Goal: Navigation & Orientation: Find specific page/section

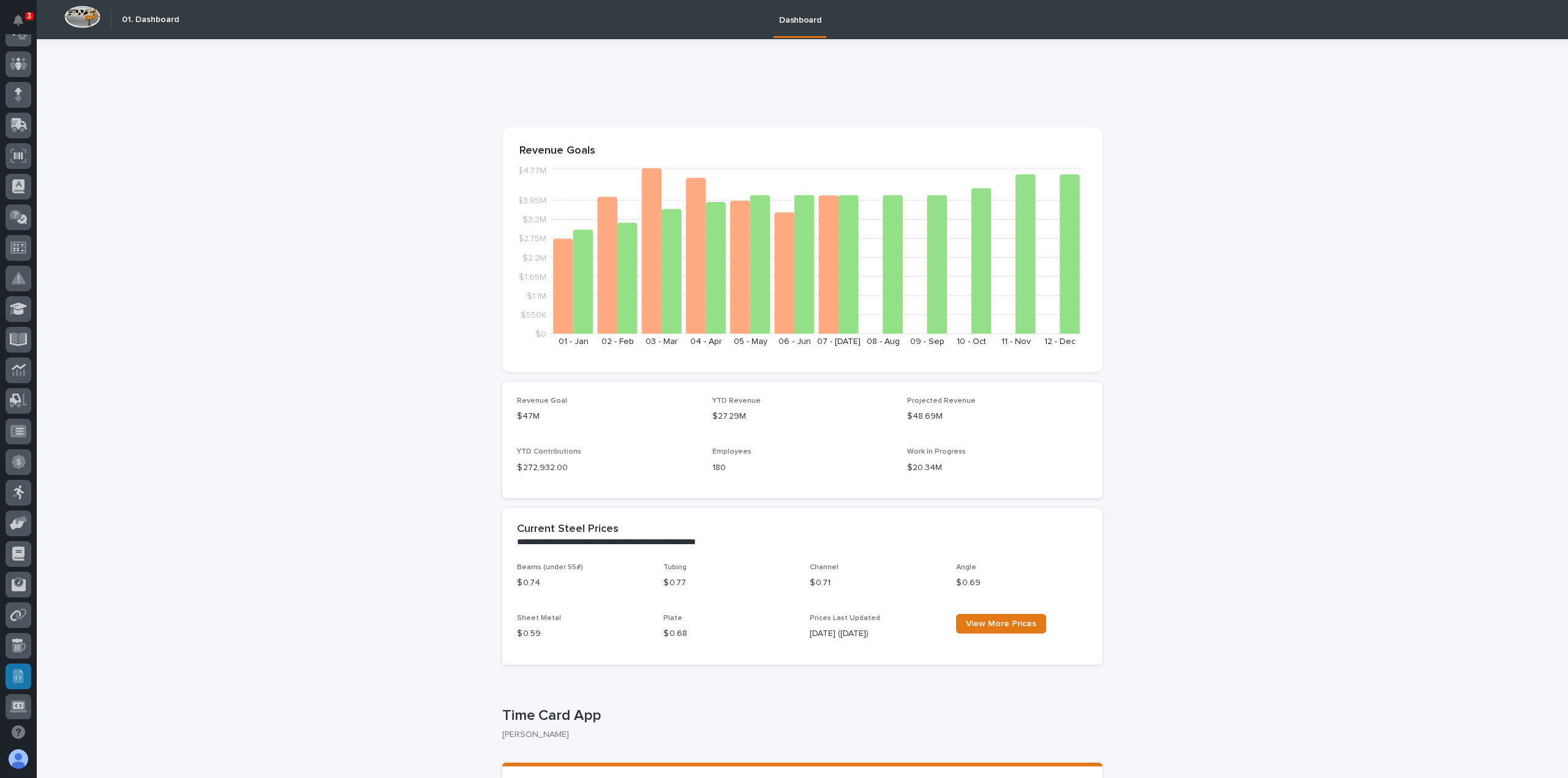
scroll to position [123, 0]
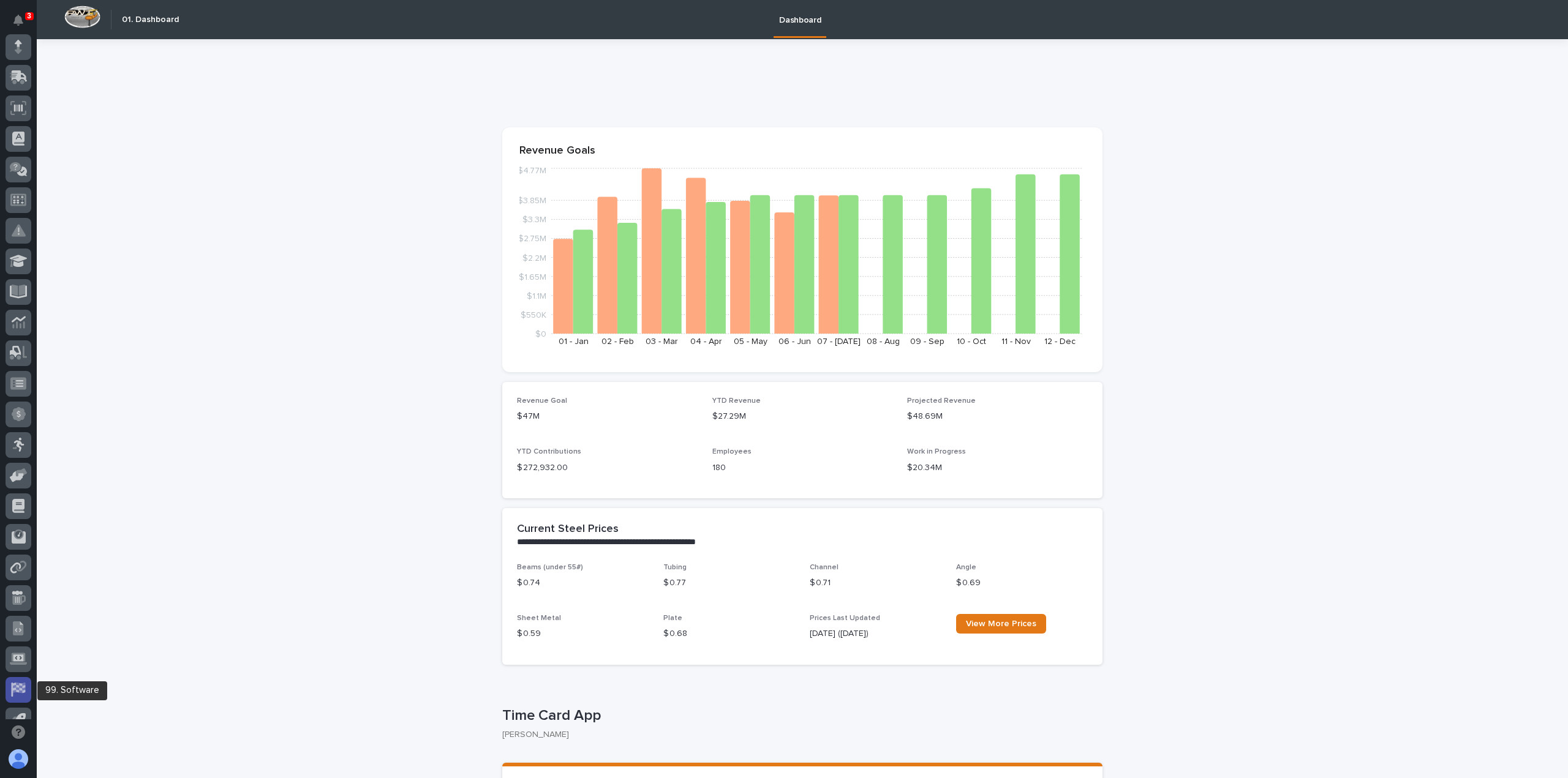
click at [27, 680] on link at bounding box center [18, 690] width 26 height 26
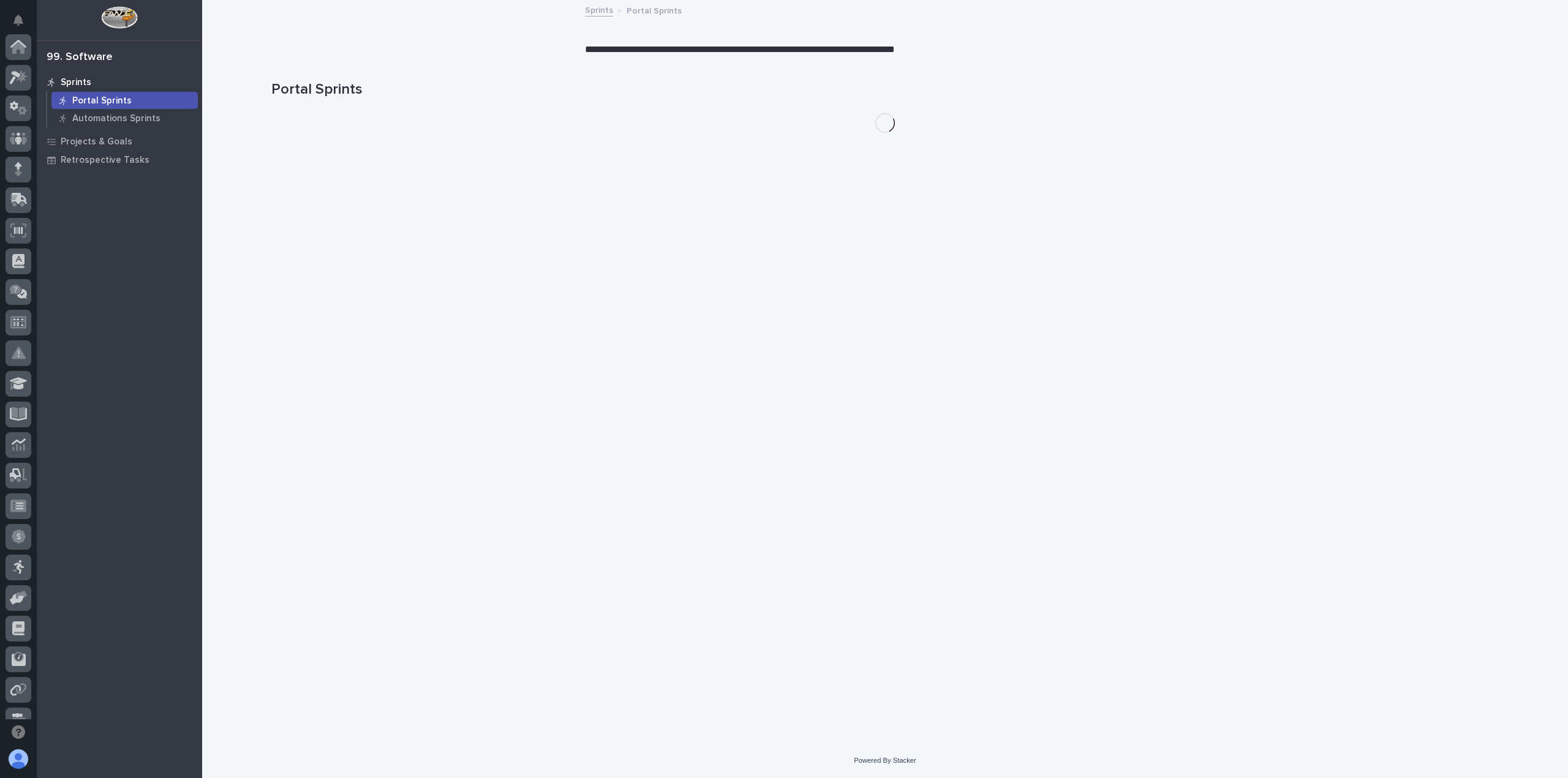
scroll to position [232, 0]
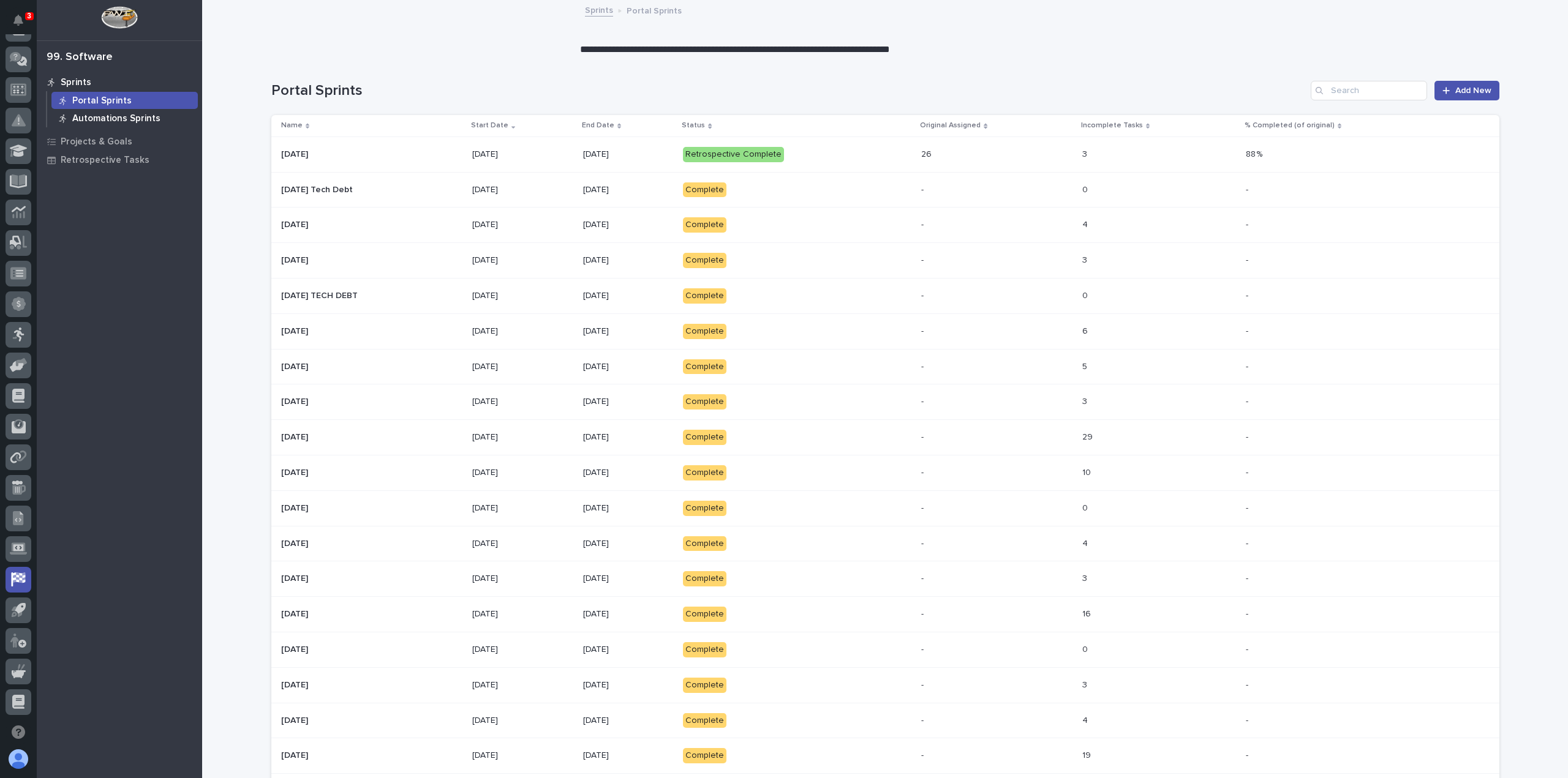
click at [88, 115] on p "Automations Sprints" at bounding box center [116, 119] width 88 height 11
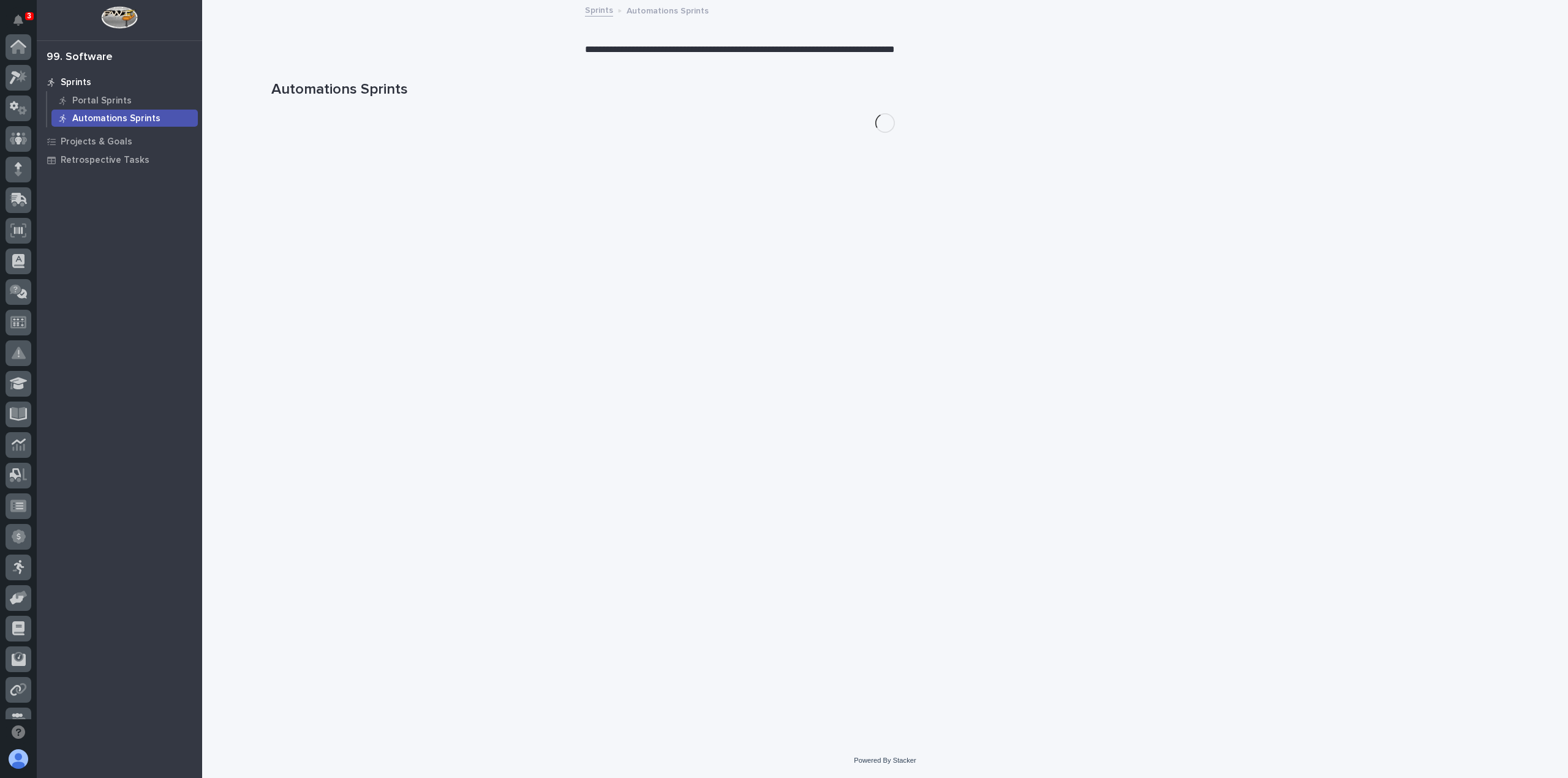
scroll to position [232, 0]
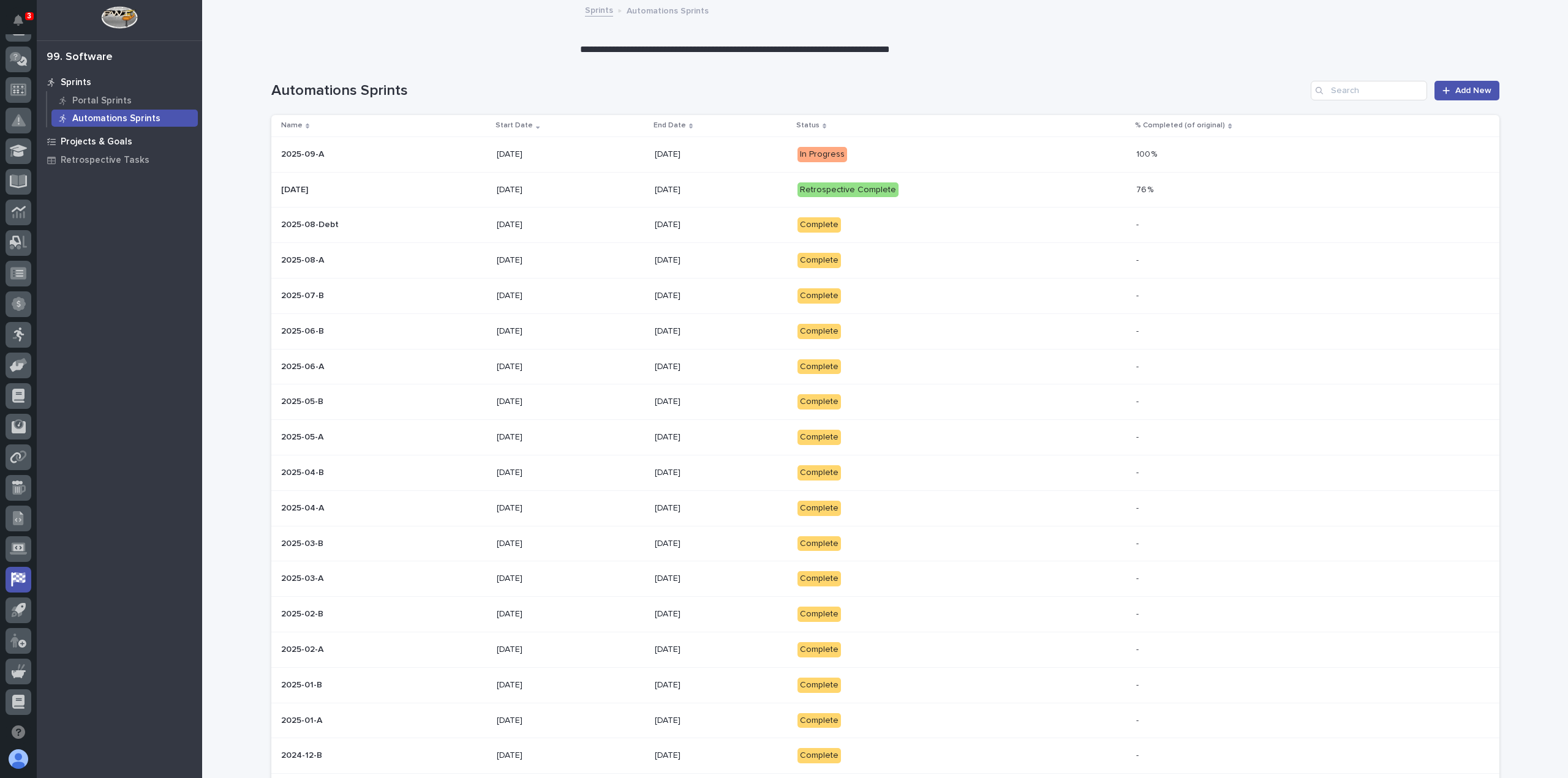
click at [86, 141] on p "Projects & Goals" at bounding box center [97, 142] width 72 height 11
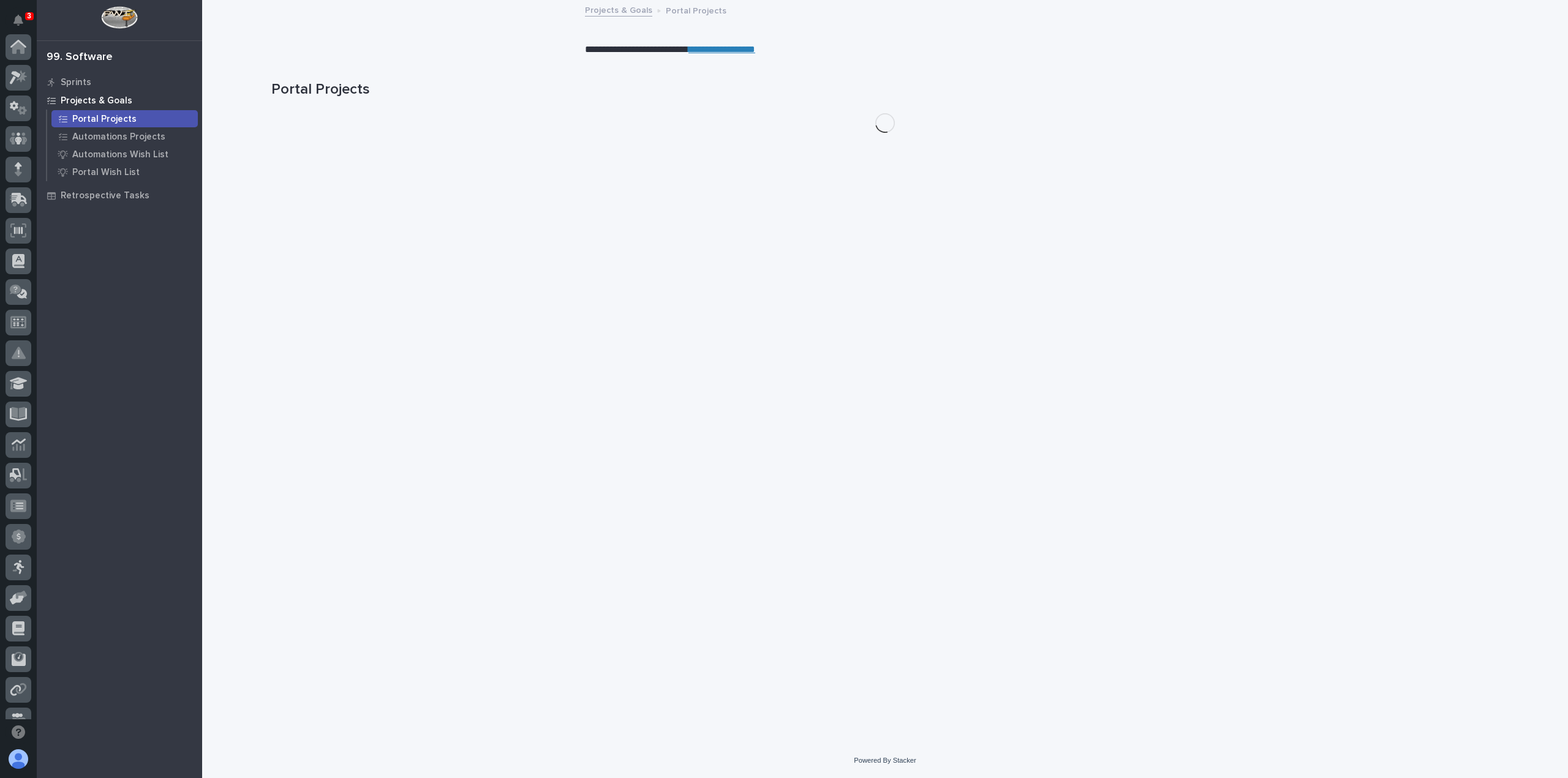
scroll to position [232, 0]
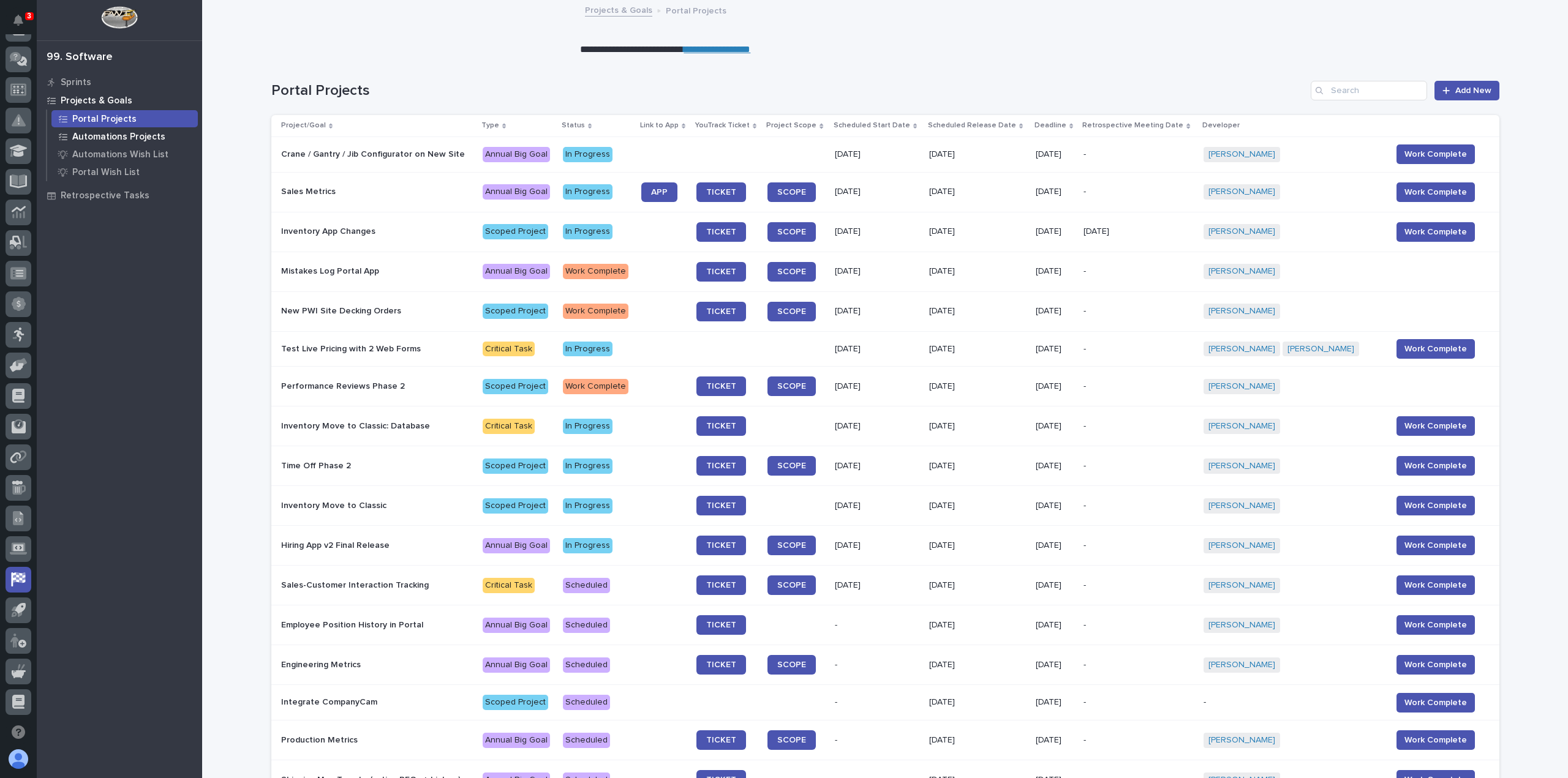
click at [89, 140] on p "Automations Projects" at bounding box center [119, 137] width 93 height 11
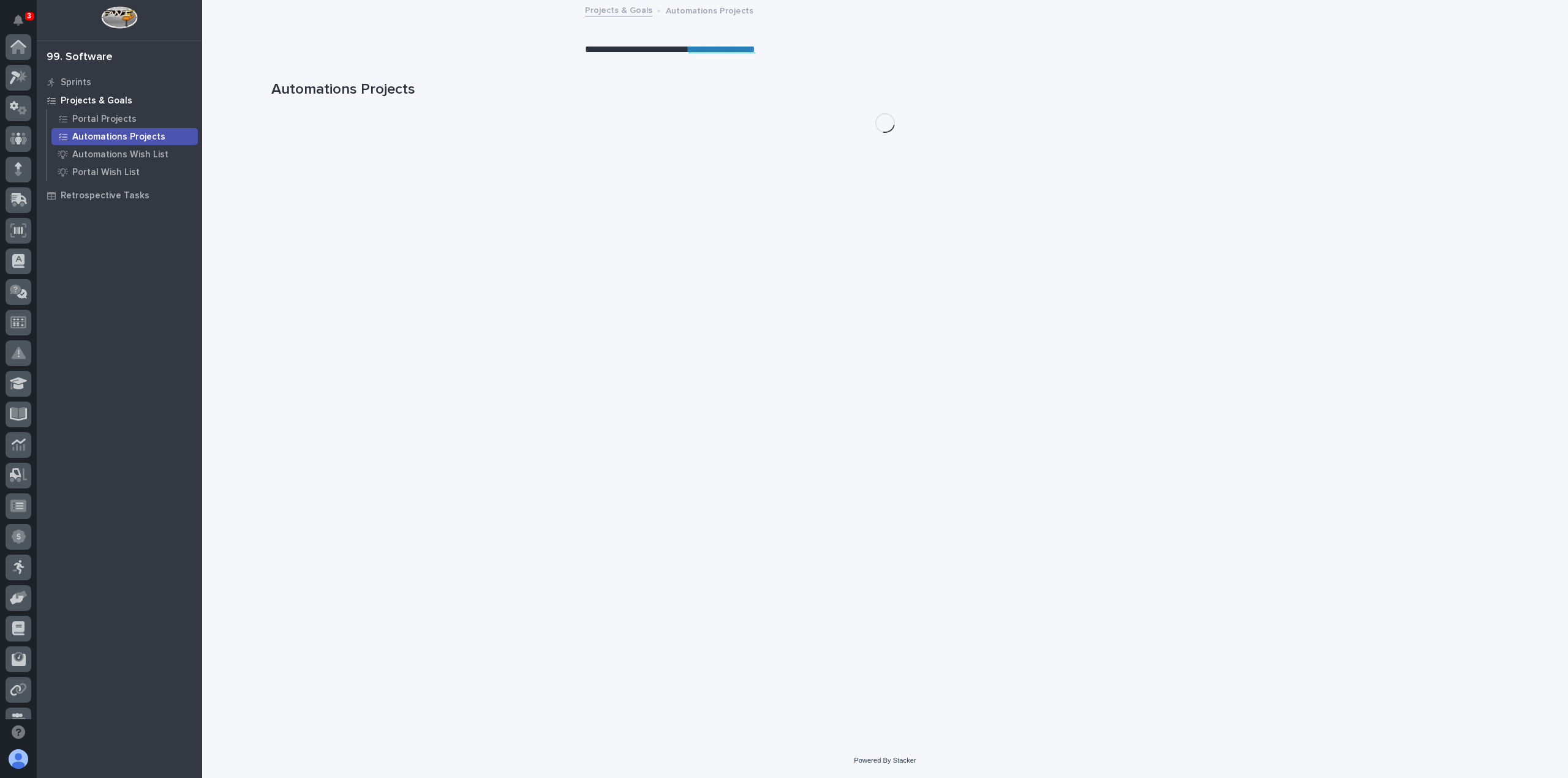
scroll to position [232, 0]
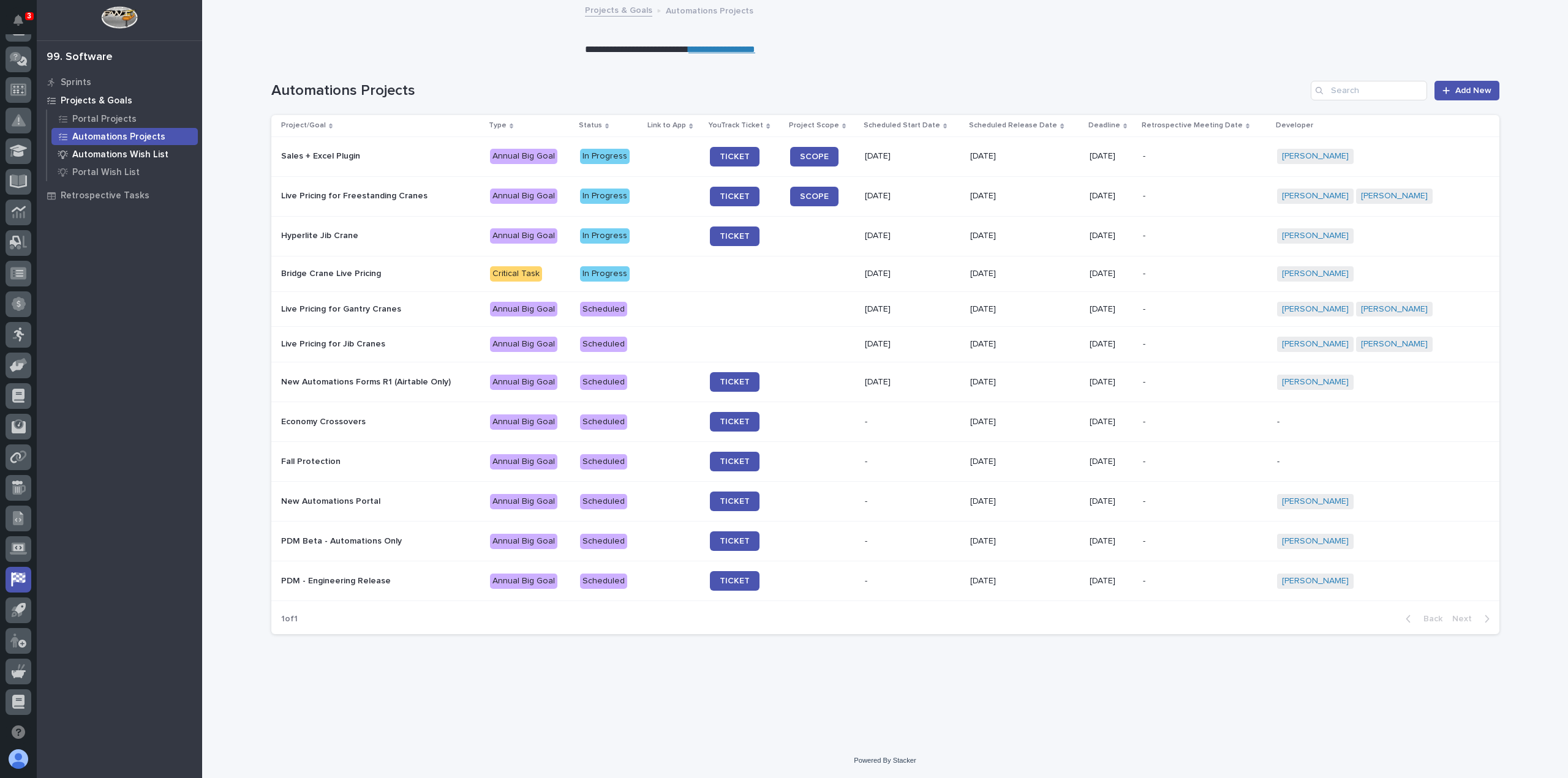
click at [93, 156] on p "Automations Wish List" at bounding box center [120, 155] width 96 height 11
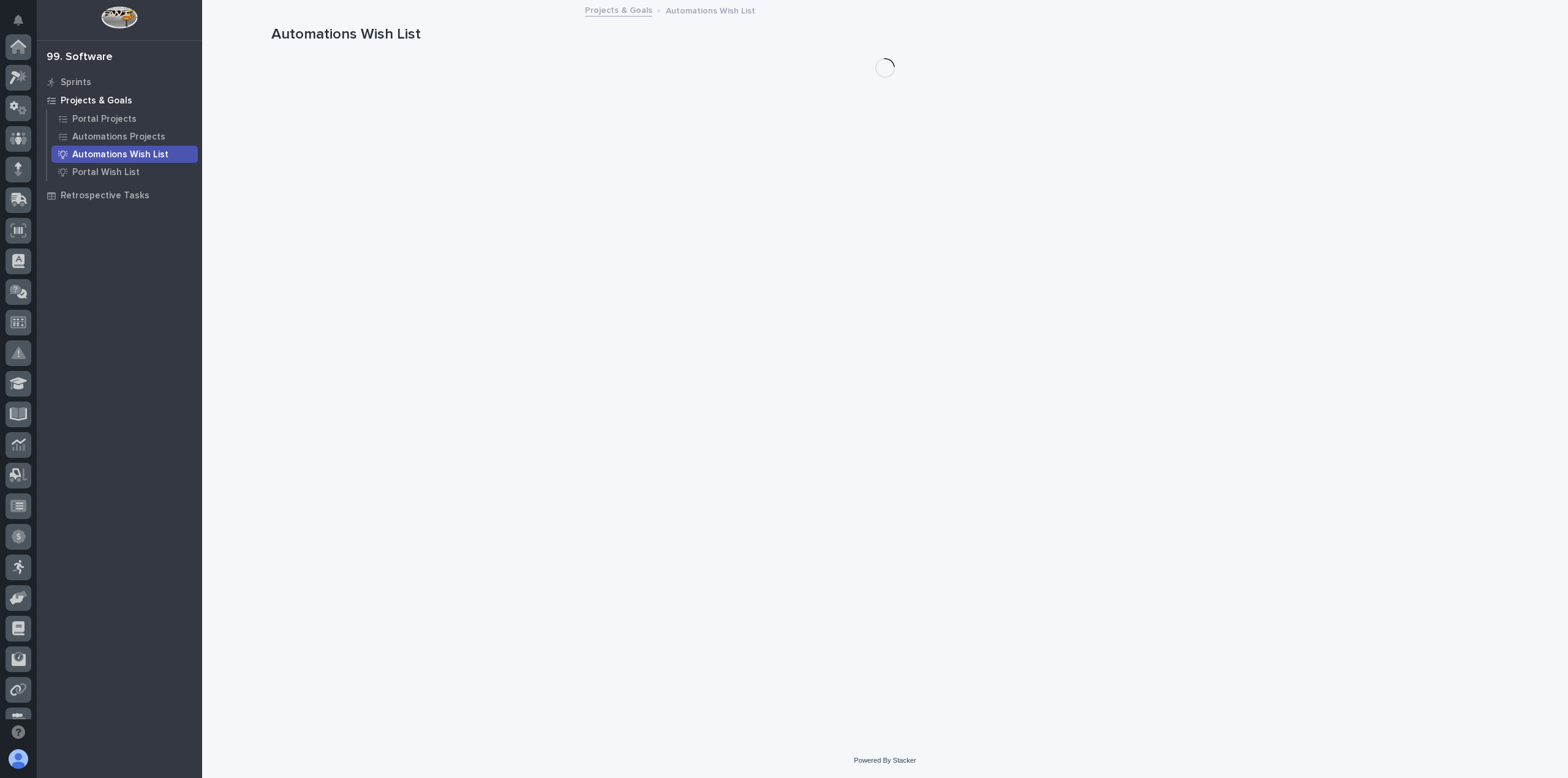
scroll to position [232, 0]
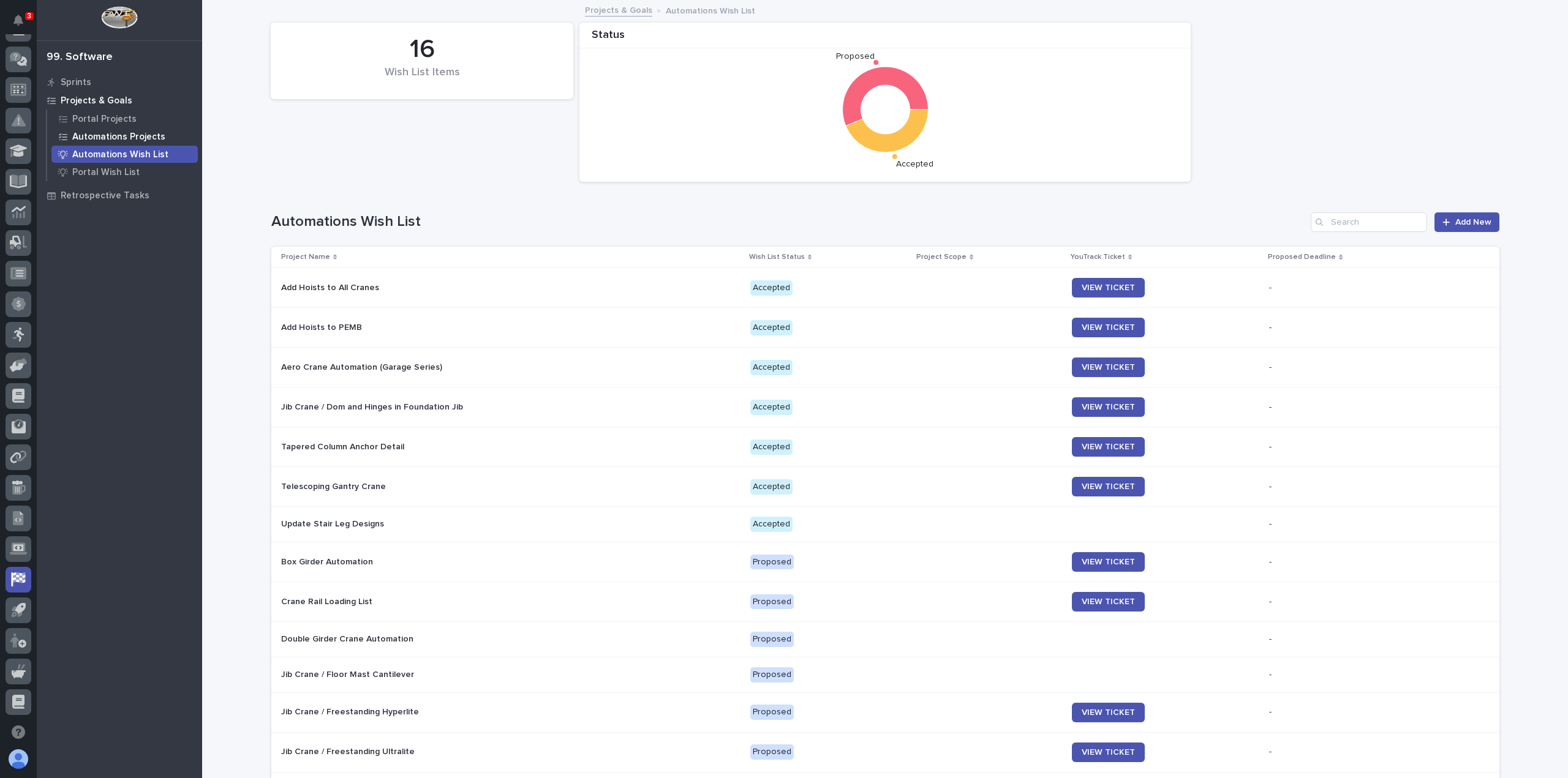
click at [97, 143] on div "Automations Projects" at bounding box center [125, 137] width 147 height 17
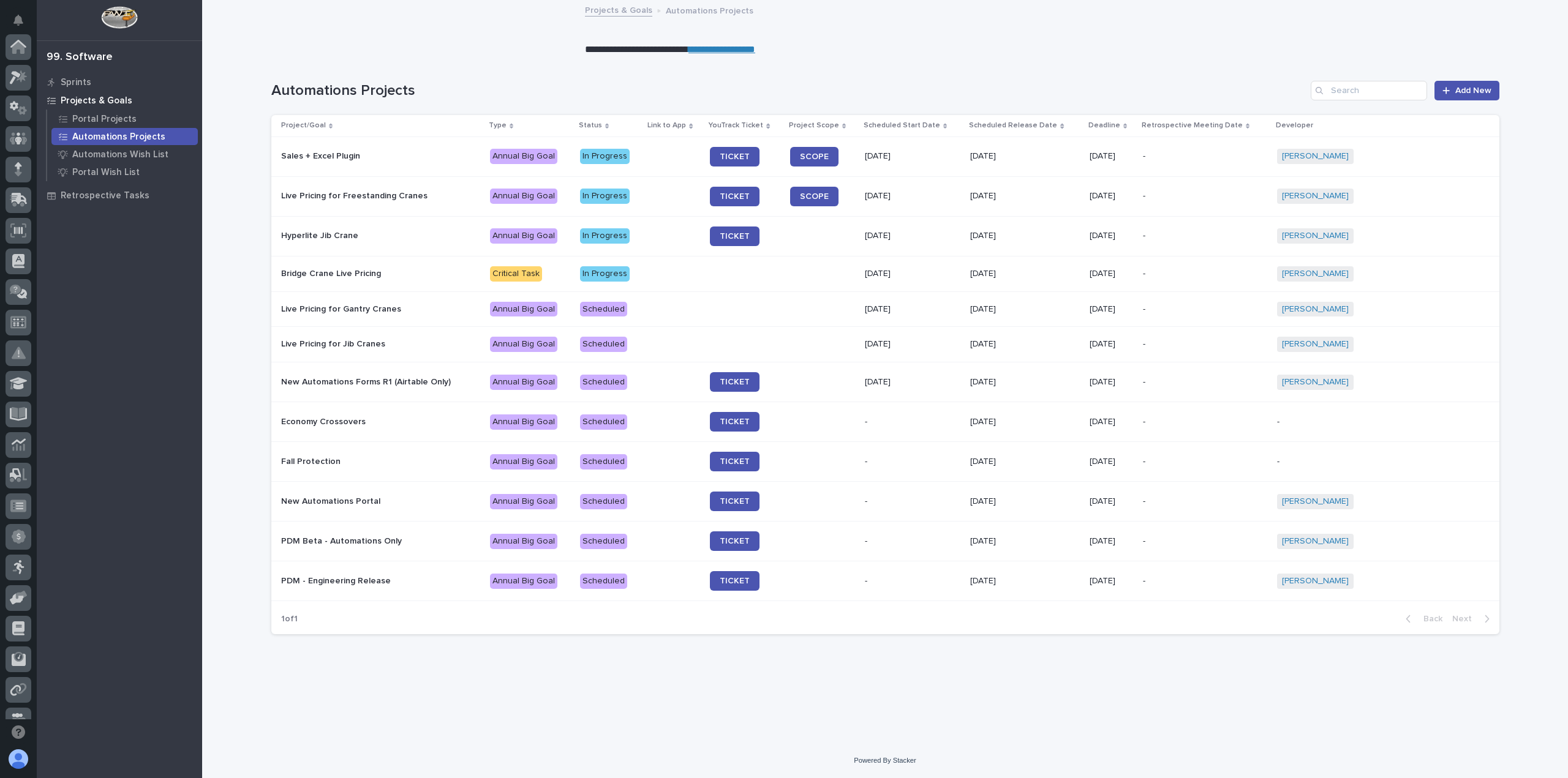
scroll to position [232, 0]
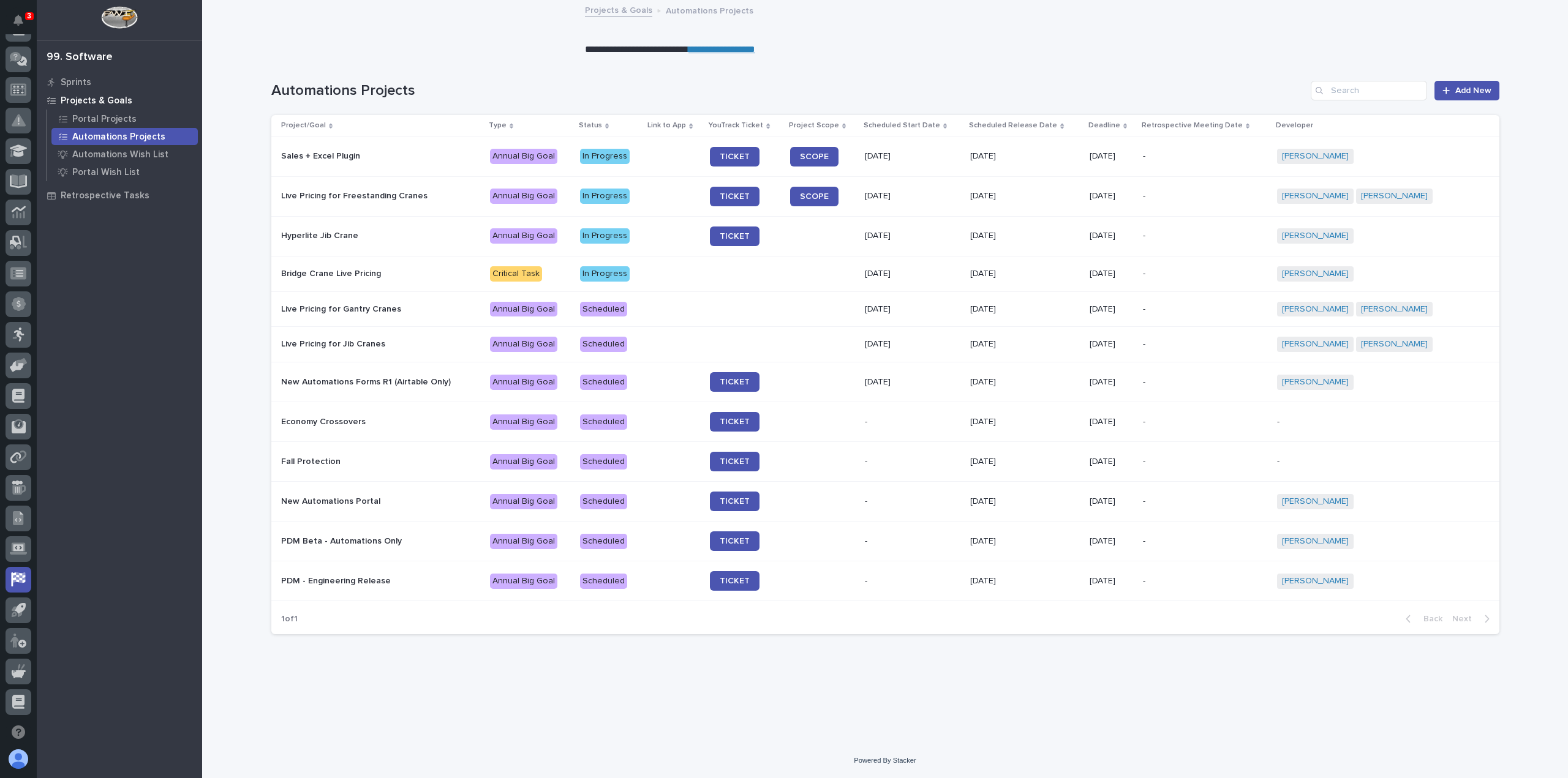
click at [704, 51] on link "**********" at bounding box center [721, 49] width 67 height 9
